Goal: Navigation & Orientation: Understand site structure

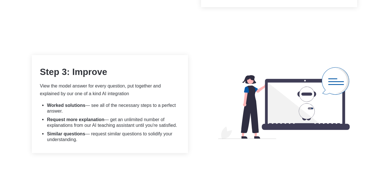
scroll to position [695, 0]
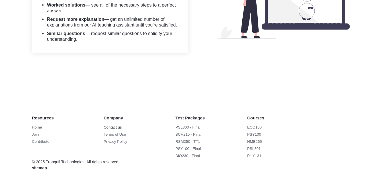
click at [110, 124] on link "Contact us" at bounding box center [124, 127] width 40 height 6
click at [42, 139] on link "Contribute" at bounding box center [52, 142] width 40 height 6
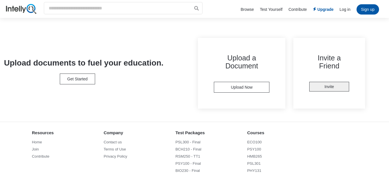
click at [16, 8] on img at bounding box center [21, 9] width 30 height 10
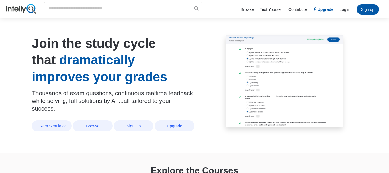
click at [276, 8] on link "Test Yourself" at bounding box center [271, 9] width 22 height 5
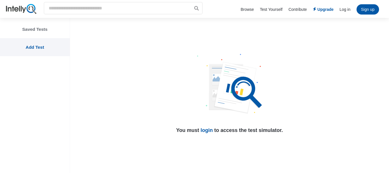
click at [40, 28] on div "Saved Tests" at bounding box center [35, 29] width 70 height 6
click at [14, 9] on img at bounding box center [21, 9] width 30 height 10
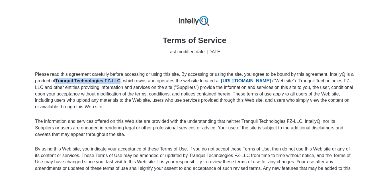
drag, startPoint x: 56, startPoint y: 79, endPoint x: 121, endPoint y: 79, distance: 64.9
click at [121, 79] on p "Please read this agreement carefully before accessing or using this site. By ac…" at bounding box center [194, 90] width 319 height 39
click at [214, 83] on p "Please read this agreement carefully before accessing or using this site. By ac…" at bounding box center [194, 90] width 319 height 39
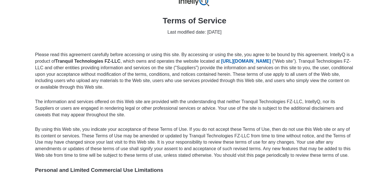
scroll to position [57, 0]
